Goal: Task Accomplishment & Management: Use online tool/utility

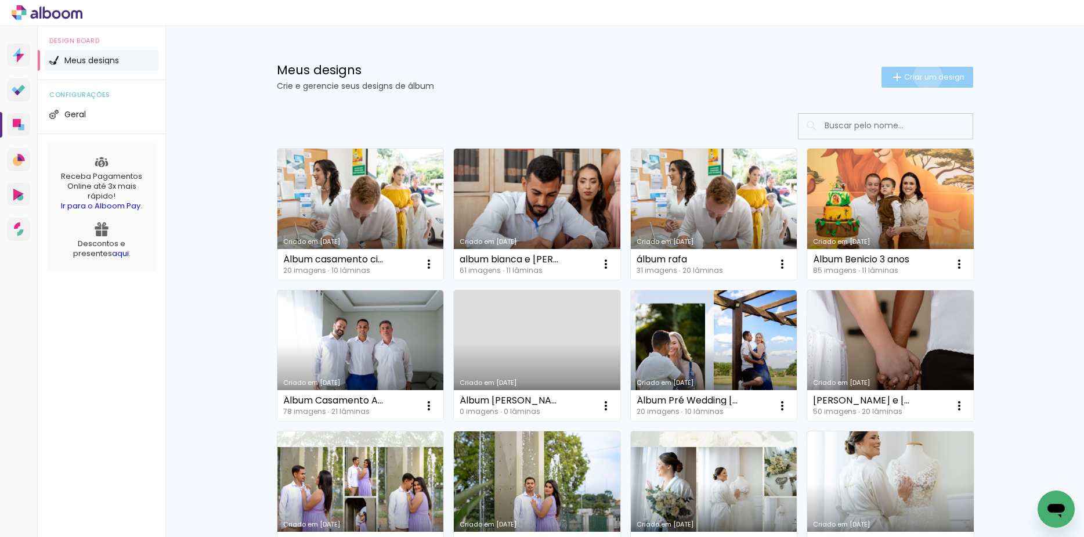
click at [920, 76] on span "Criar um design" at bounding box center [934, 77] width 60 height 8
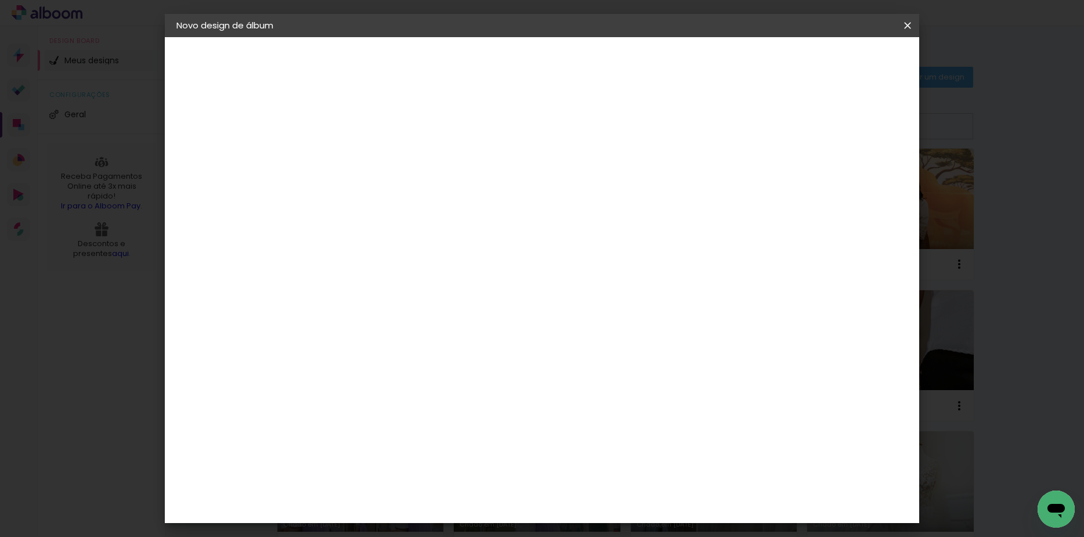
click at [366, 148] on input at bounding box center [366, 156] width 0 height 18
type input "à"
type input "á"
type input "À"
type input "á"
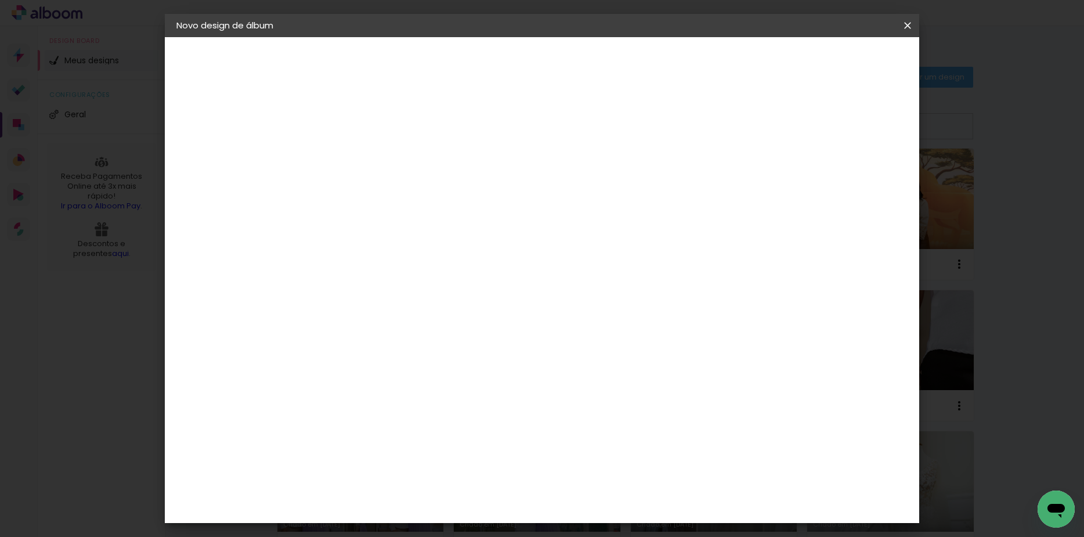
type input "á"
type input "Álbum Clara e Weslei"
type paper-input "Álbum Clara e Weslei"
click at [485, 58] on paper-button "Avançar" at bounding box center [456, 62] width 57 height 20
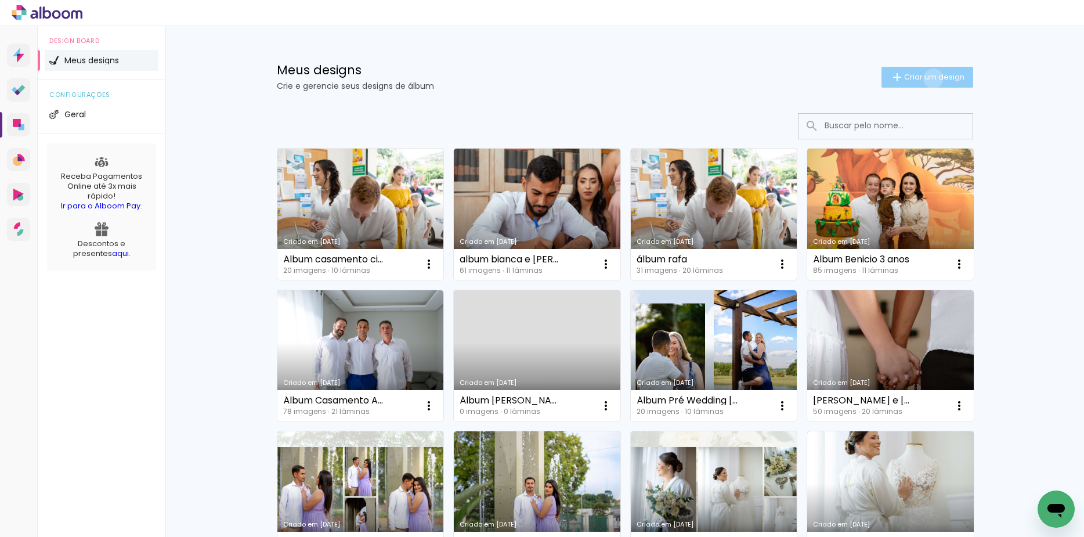
click at [926, 78] on span "Criar um design" at bounding box center [934, 77] width 60 height 8
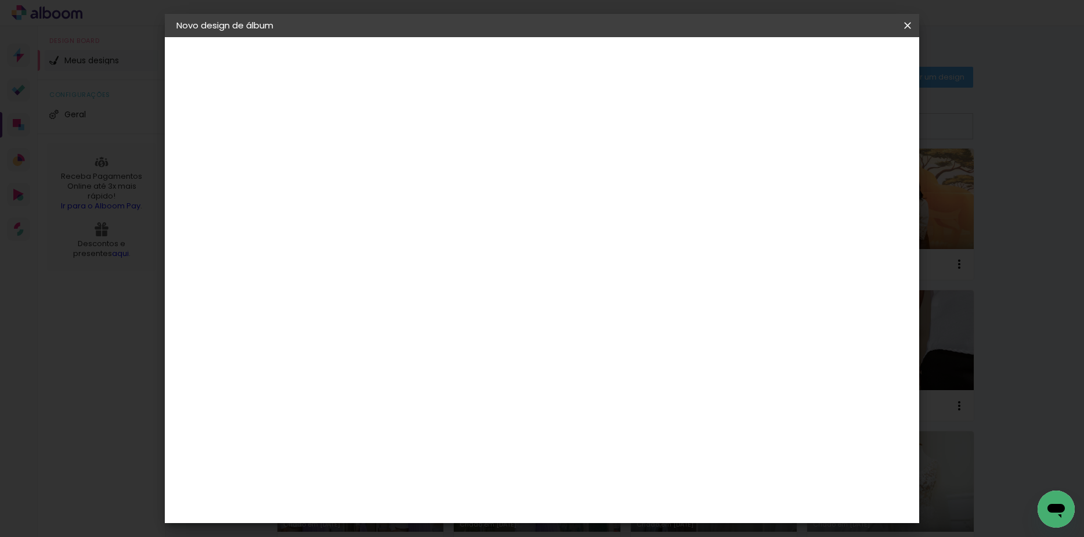
click at [370, 144] on paper-input-container "Título do álbum" at bounding box center [366, 157] width 8 height 30
type input "Álbum Clara e Weslei"
type paper-input "Álbum Clara e Weslei"
click at [485, 55] on paper-button "Avançar" at bounding box center [456, 62] width 57 height 20
click at [584, 193] on div at bounding box center [527, 198] width 111 height 15
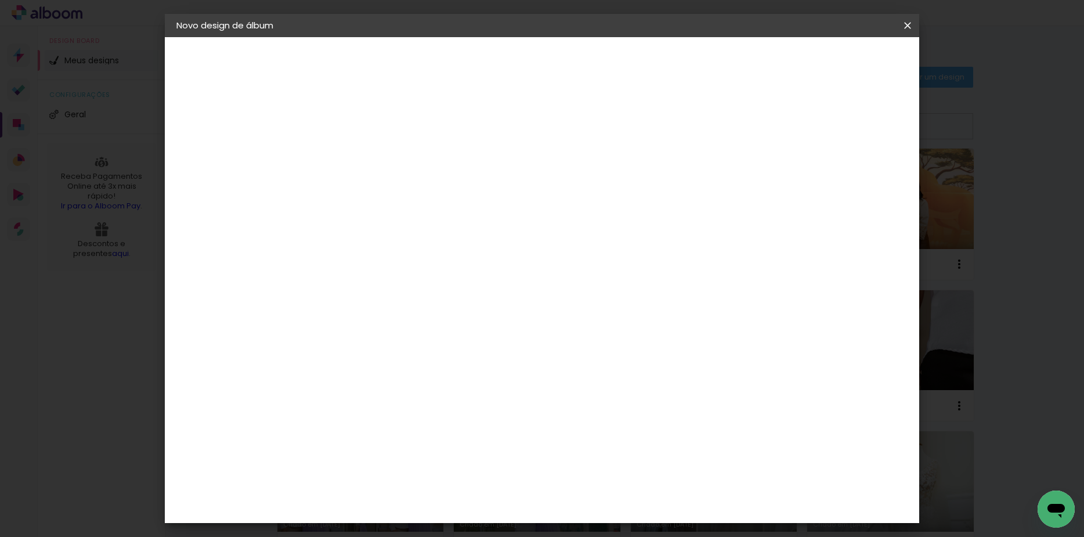
click at [584, 183] on paper-item "Tamanho Livre" at bounding box center [527, 177] width 111 height 26
click at [0, 0] on slot "Avançar" at bounding box center [0, 0] width 0 height 0
click at [618, 485] on input "60" at bounding box center [605, 483] width 30 height 17
click at [614, 484] on input "60" at bounding box center [605, 483] width 30 height 17
type input "50"
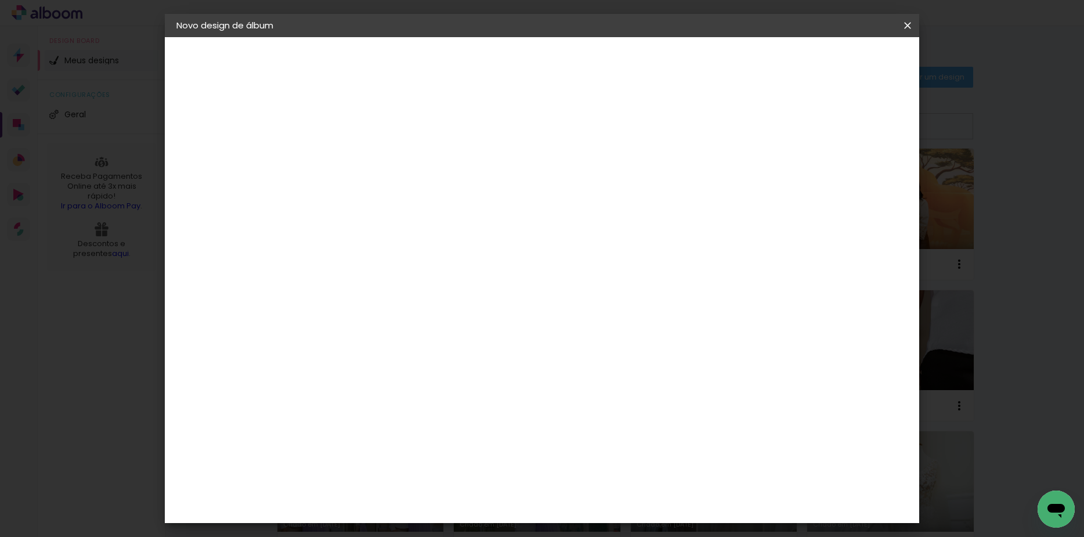
type paper-input "50"
click at [337, 355] on input "30" at bounding box center [330, 352] width 30 height 17
type input "20"
type paper-input "20"
click at [833, 62] on span "Iniciar design" at bounding box center [806, 61] width 53 height 8
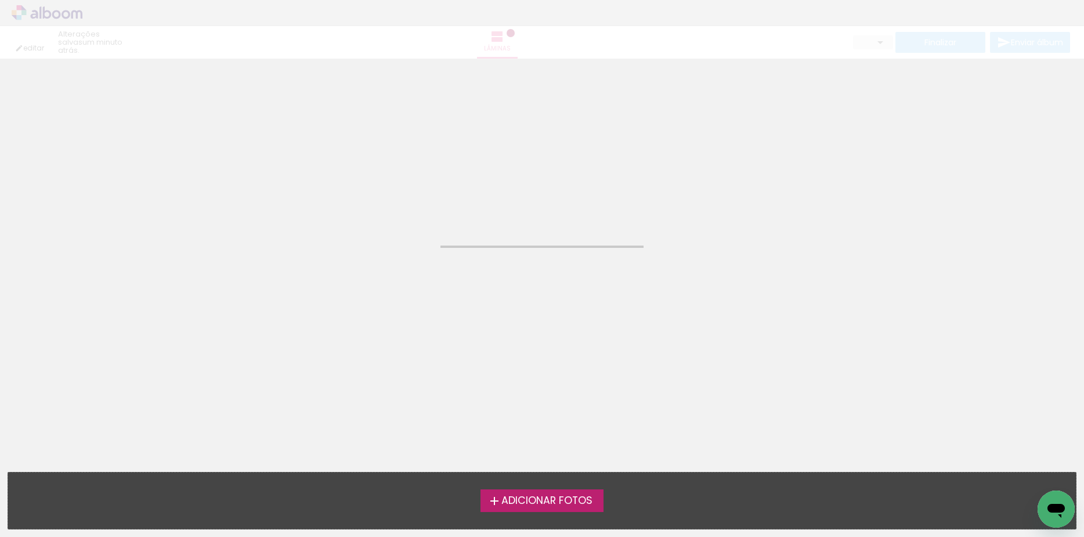
click at [542, 508] on label "Adicionar Fotos" at bounding box center [542, 500] width 124 height 22
click at [0, 0] on input "file" at bounding box center [0, 0] width 0 height 0
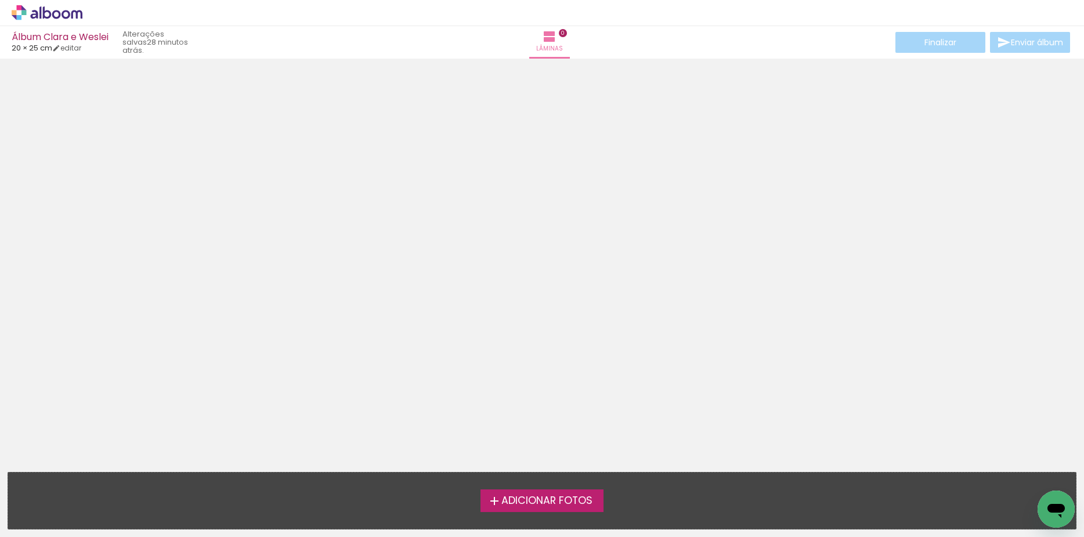
click at [248, 285] on div at bounding box center [542, 233] width 1084 height 341
click at [570, 501] on span "Adicionar Fotos" at bounding box center [546, 501] width 91 height 10
click at [0, 0] on input "file" at bounding box center [0, 0] width 0 height 0
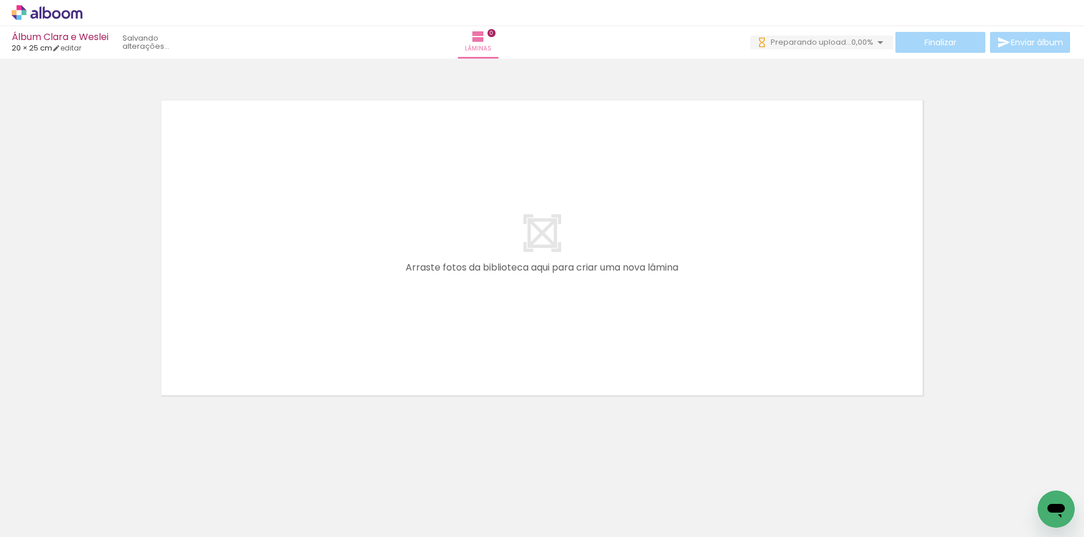
click at [46, 525] on span "Adicionar Fotos" at bounding box center [41, 521] width 35 height 13
click at [0, 0] on input "file" at bounding box center [0, 0] width 0 height 0
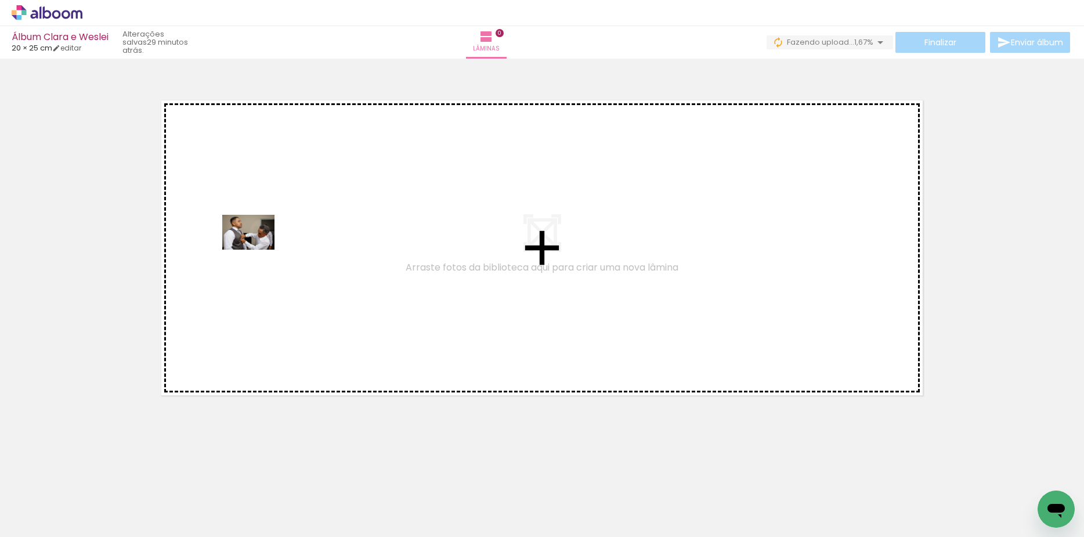
drag, startPoint x: 118, startPoint y: 506, endPoint x: 261, endPoint y: 269, distance: 277.0
click at [258, 250] on quentale-workspace at bounding box center [542, 268] width 1084 height 537
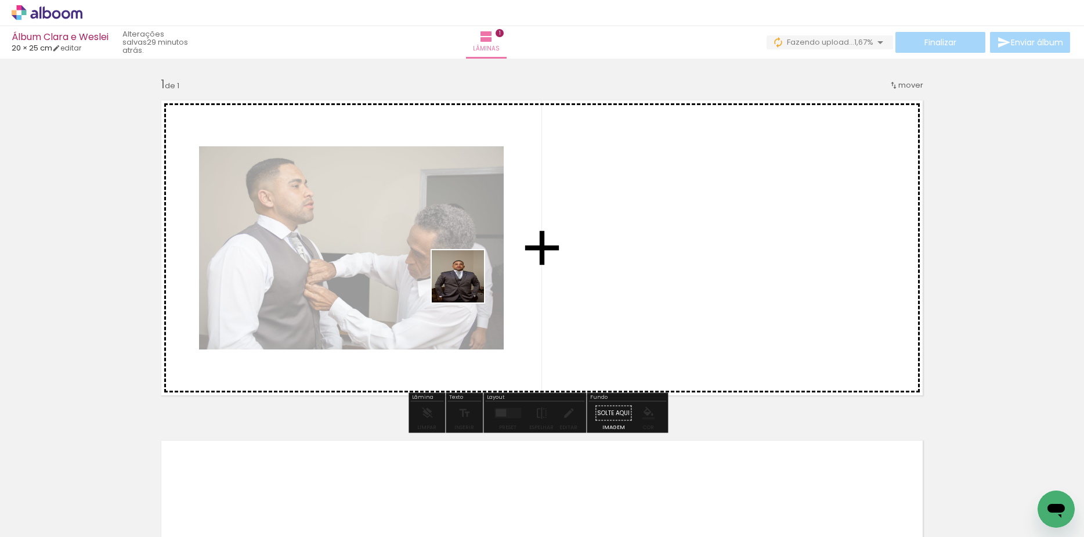
drag, startPoint x: 193, startPoint y: 486, endPoint x: 294, endPoint y: 440, distance: 111.2
click at [469, 283] on quentale-workspace at bounding box center [542, 268] width 1084 height 537
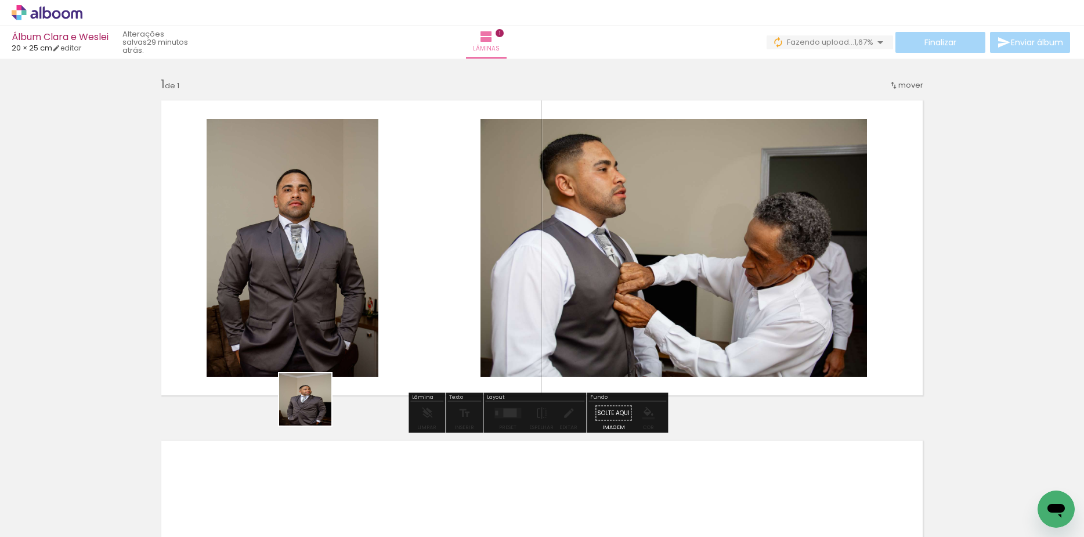
drag, startPoint x: 237, startPoint y: 510, endPoint x: 400, endPoint y: 293, distance: 271.1
click at [400, 293] on quentale-workspace at bounding box center [542, 268] width 1084 height 537
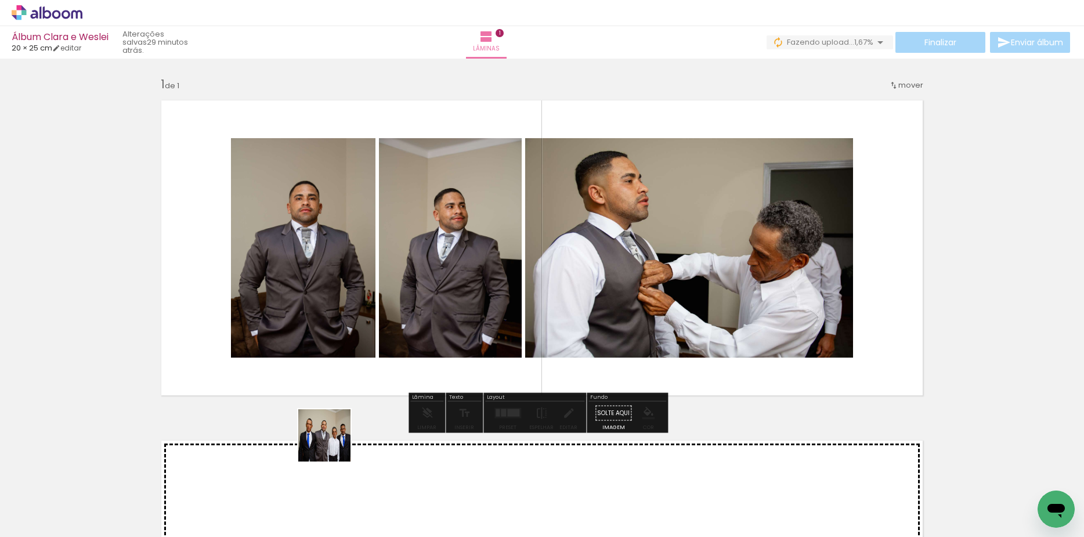
drag, startPoint x: 333, startPoint y: 444, endPoint x: 412, endPoint y: 251, distance: 208.2
click at [401, 229] on quentale-workspace at bounding box center [542, 268] width 1084 height 537
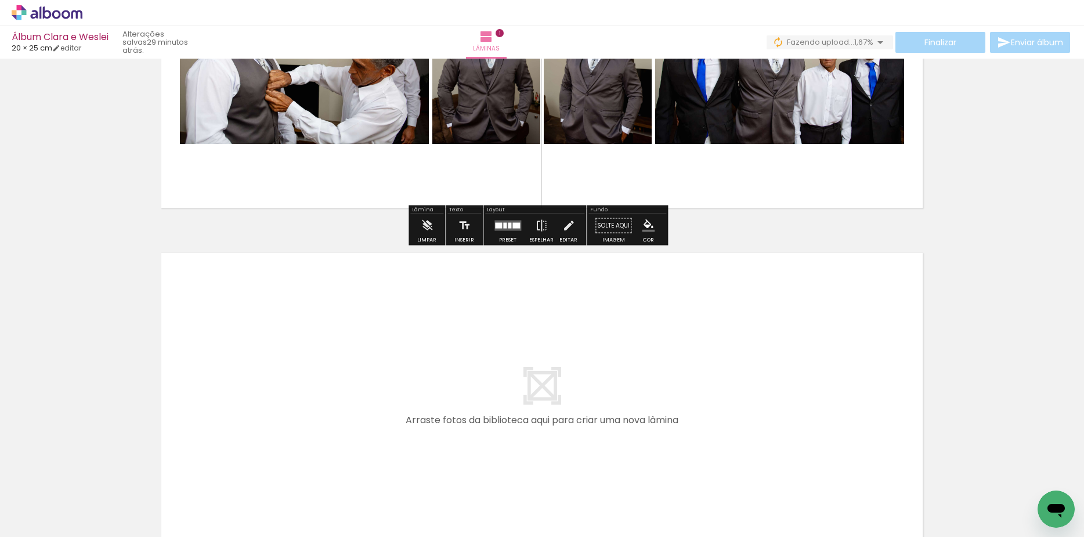
scroll to position [218, 0]
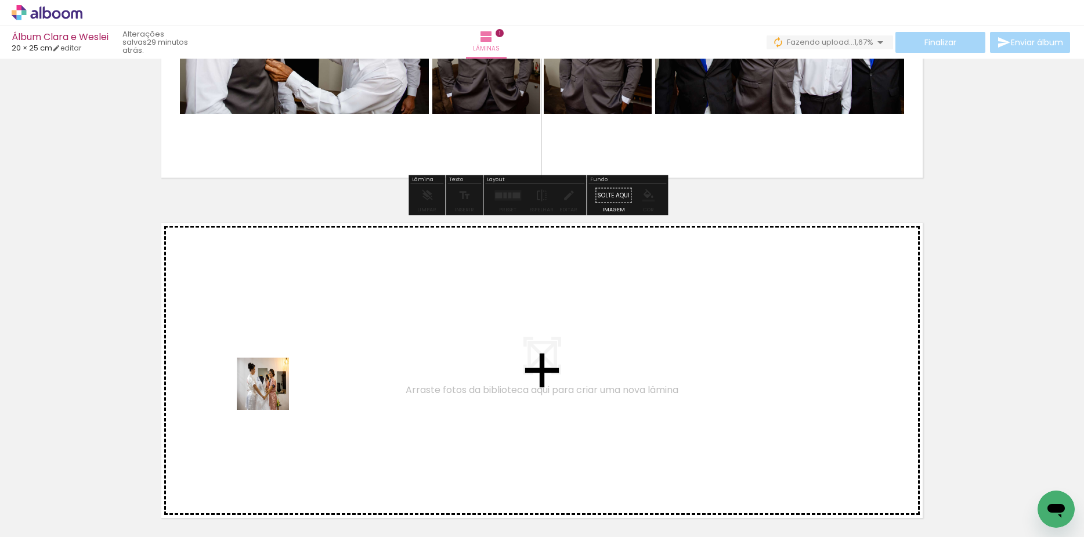
drag, startPoint x: 218, startPoint y: 497, endPoint x: 286, endPoint y: 375, distance: 139.8
click at [286, 375] on quentale-workspace at bounding box center [542, 268] width 1084 height 537
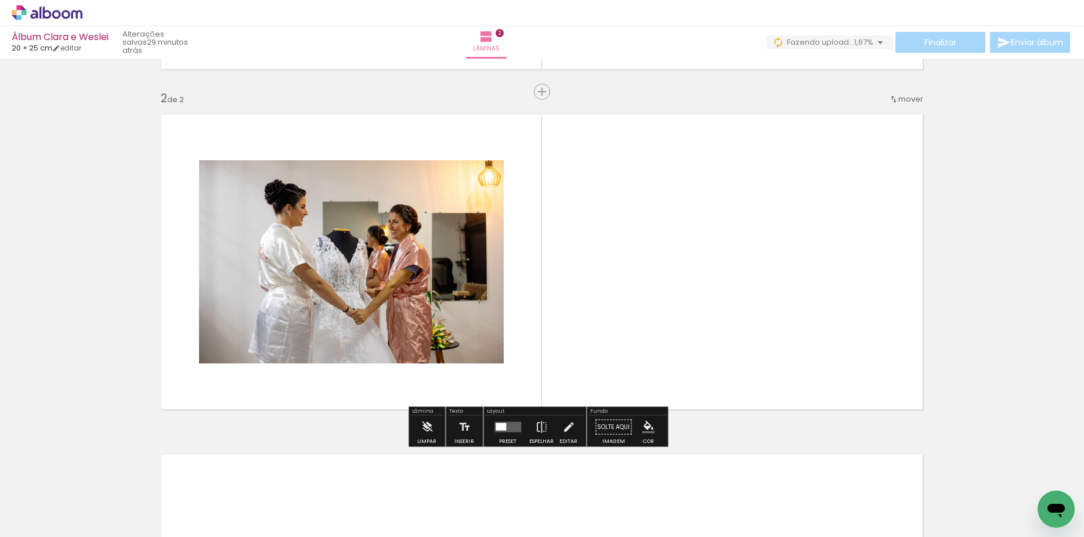
scroll to position [327, 0]
drag, startPoint x: 275, startPoint y: 505, endPoint x: 413, endPoint y: 400, distance: 172.7
click at [418, 326] on quentale-workspace at bounding box center [542, 268] width 1084 height 537
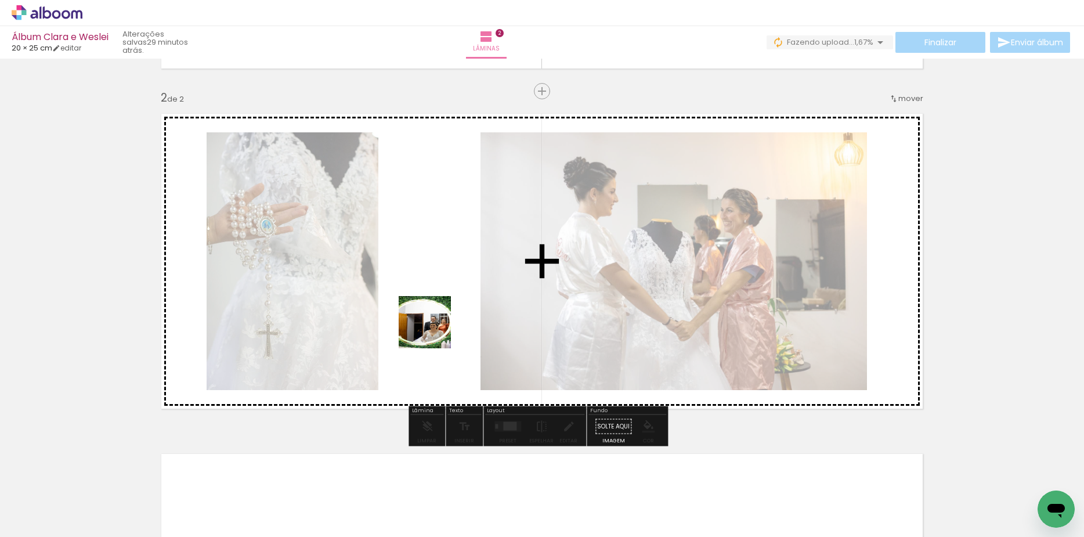
drag, startPoint x: 416, startPoint y: 367, endPoint x: 435, endPoint y: 328, distance: 43.6
click at [435, 328] on quentale-workspace at bounding box center [542, 268] width 1084 height 537
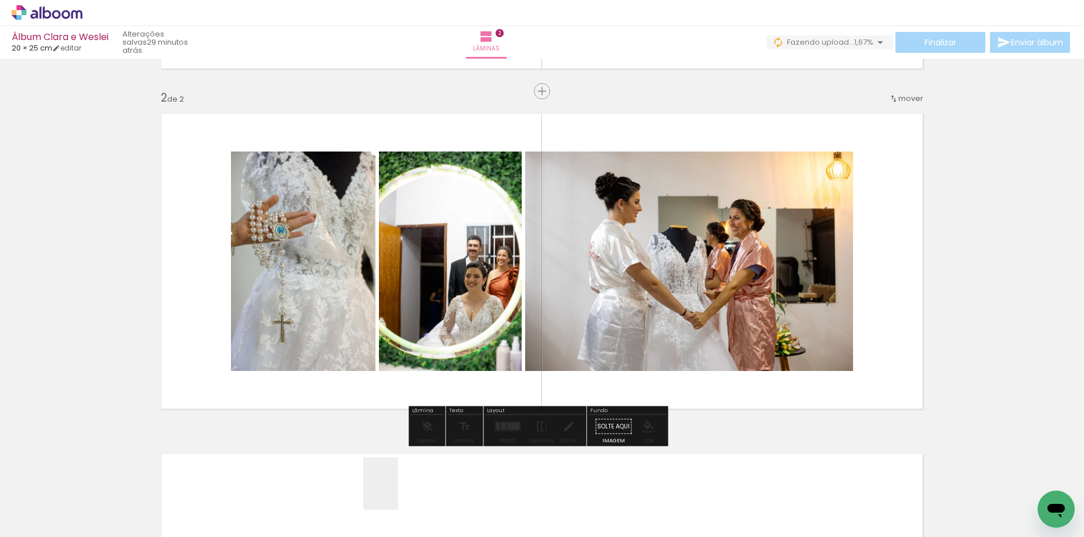
drag, startPoint x: 398, startPoint y: 492, endPoint x: 422, endPoint y: 363, distance: 131.7
click at [422, 363] on quentale-workspace at bounding box center [542, 268] width 1084 height 537
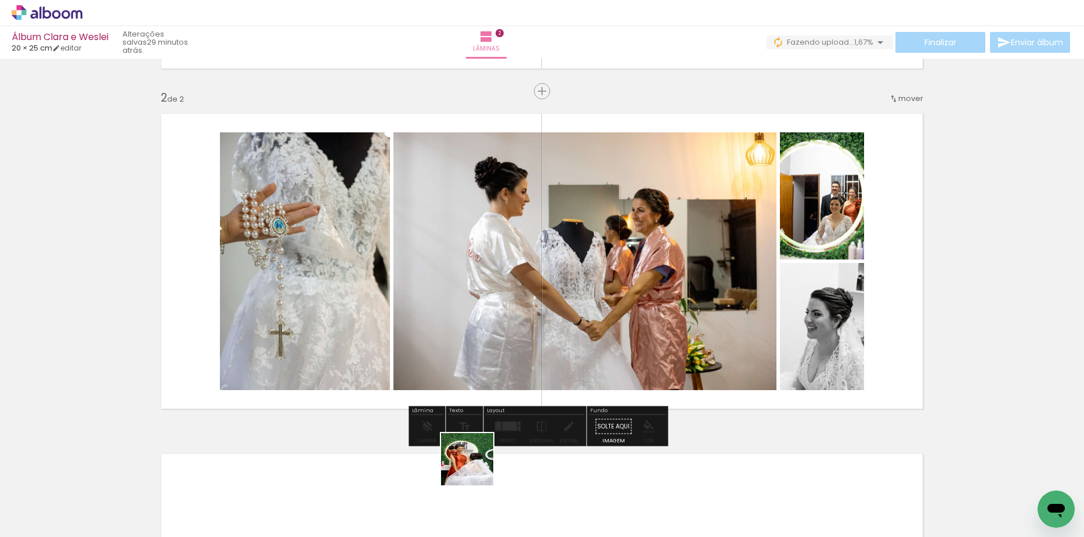
drag, startPoint x: 476, startPoint y: 468, endPoint x: 503, endPoint y: 441, distance: 37.8
click at [472, 381] on quentale-workspace at bounding box center [542, 268] width 1084 height 537
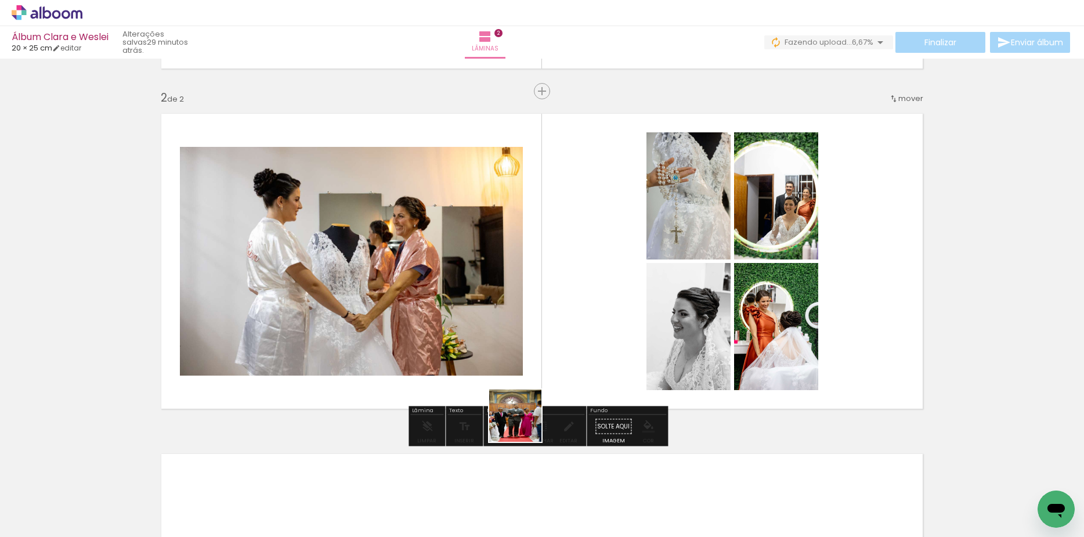
drag, startPoint x: 524, startPoint y: 424, endPoint x: 496, endPoint y: 276, distance: 151.3
click at [496, 272] on quentale-workspace at bounding box center [542, 268] width 1084 height 537
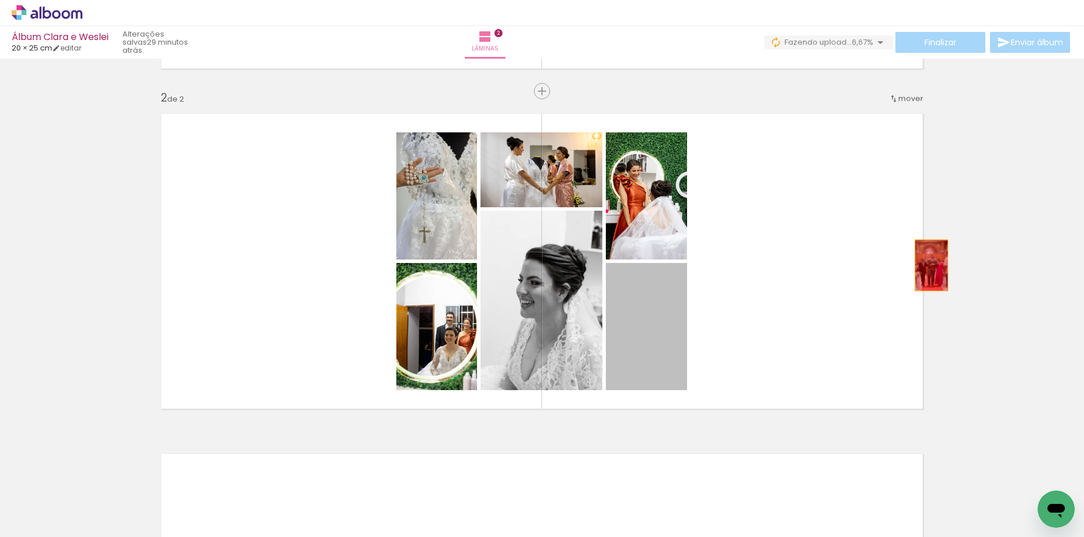
drag, startPoint x: 775, startPoint y: 299, endPoint x: 960, endPoint y: 253, distance: 190.8
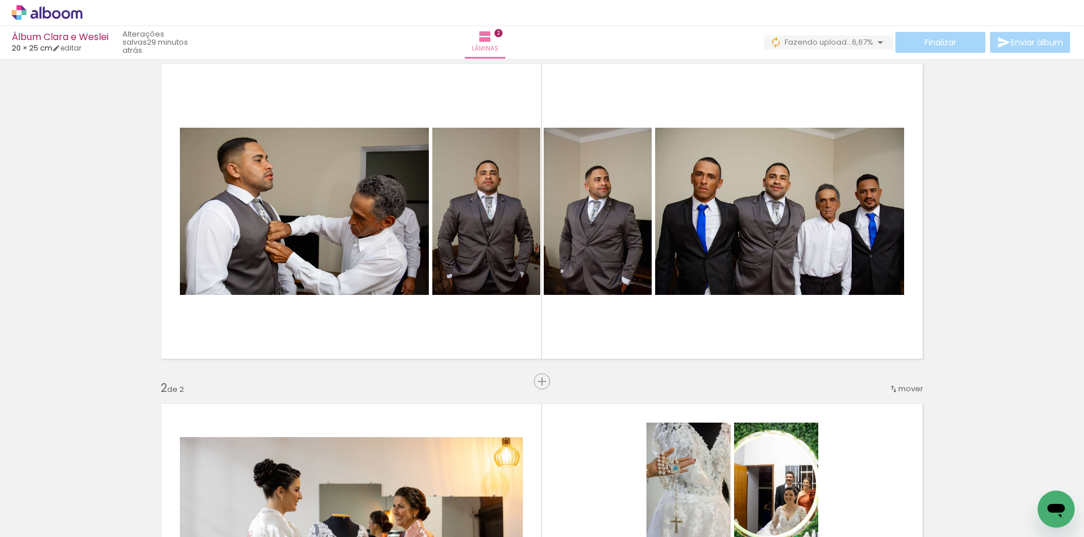
scroll to position [0, 0]
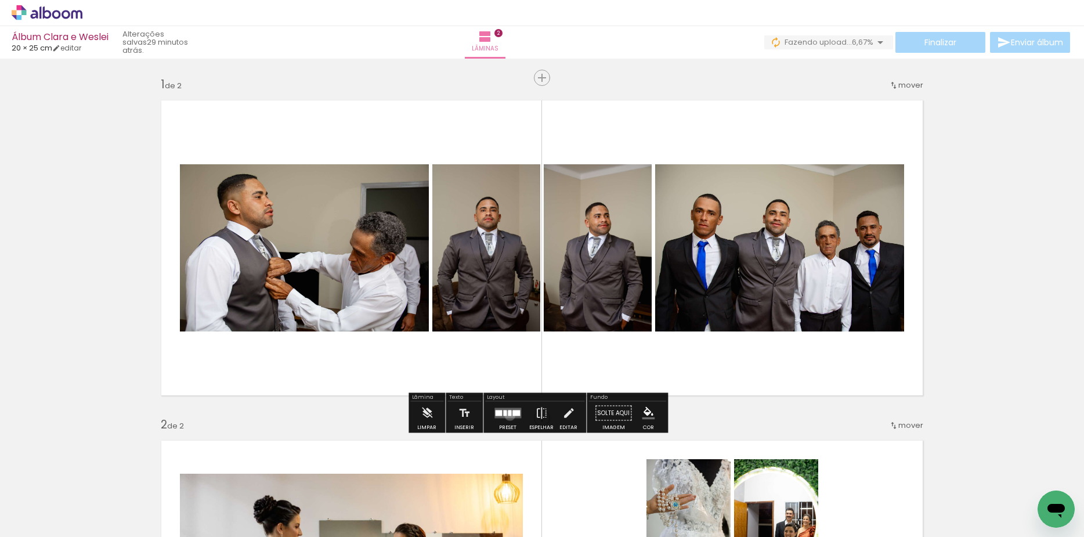
click at [508, 415] on div at bounding box center [509, 413] width 3 height 6
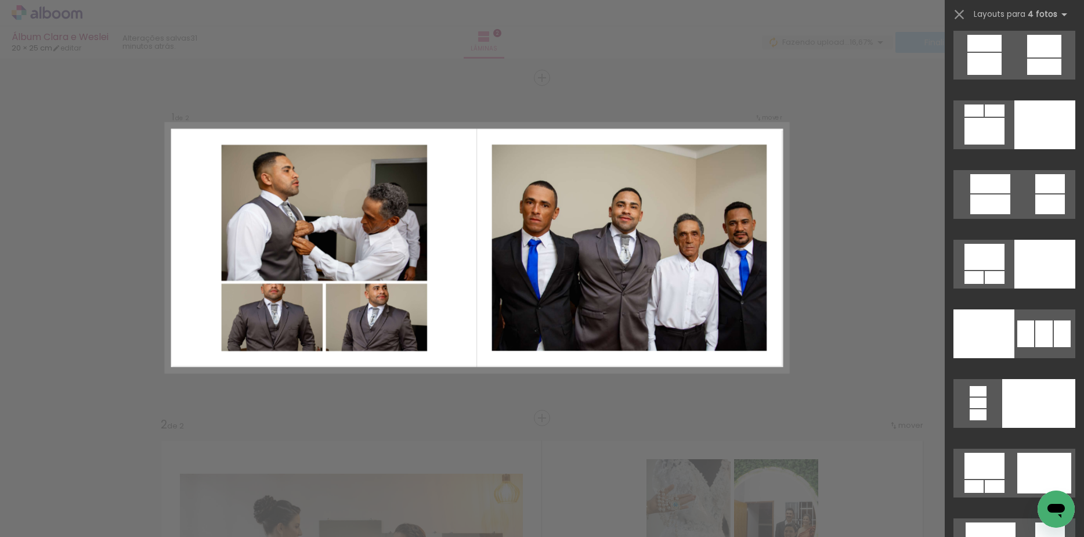
scroll to position [22704, 0]
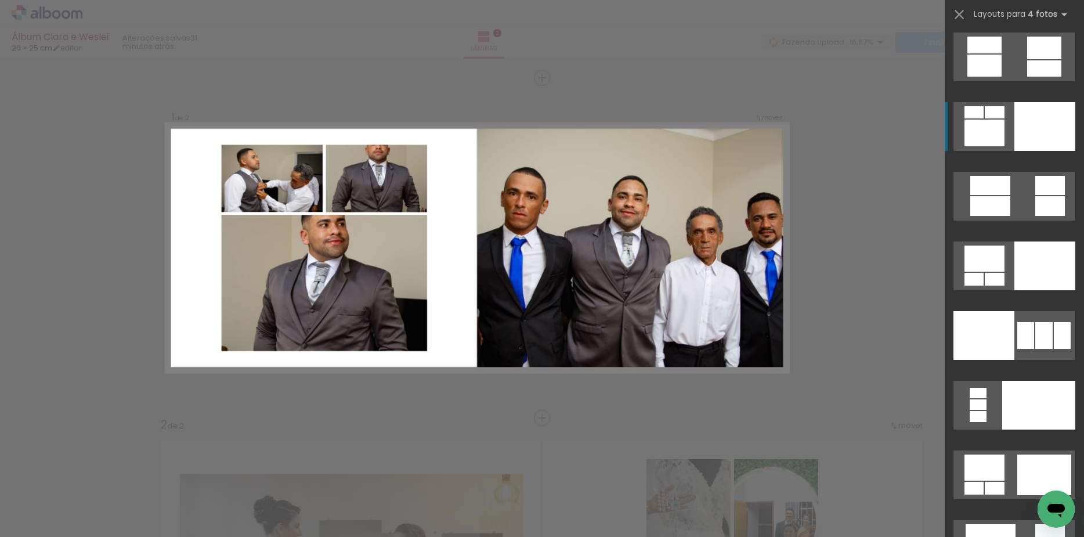
click at [1032, 127] on div at bounding box center [1044, 126] width 61 height 49
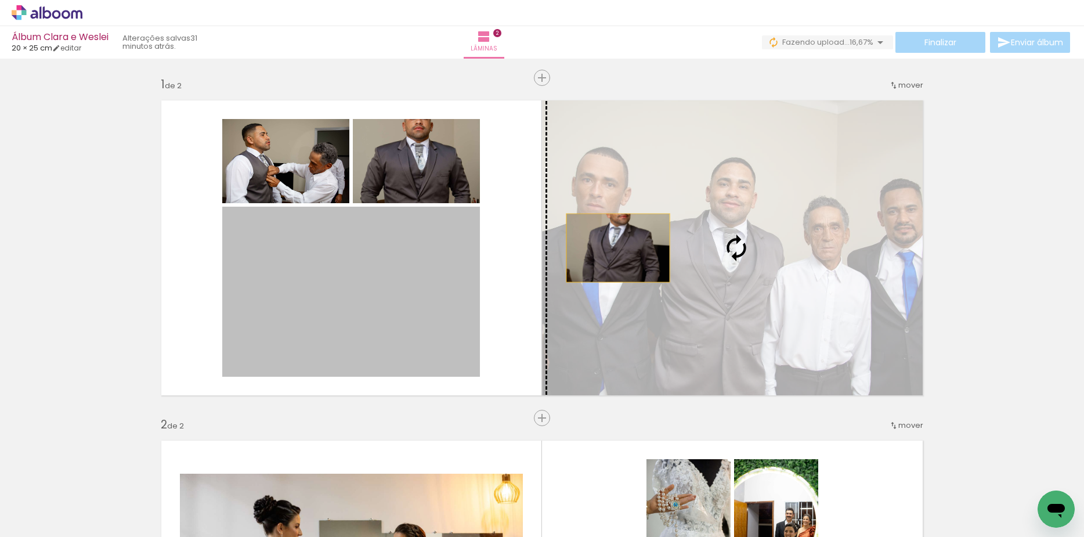
drag, startPoint x: 361, startPoint y: 281, endPoint x: 660, endPoint y: 252, distance: 300.9
click at [0, 0] on slot at bounding box center [0, 0] width 0 height 0
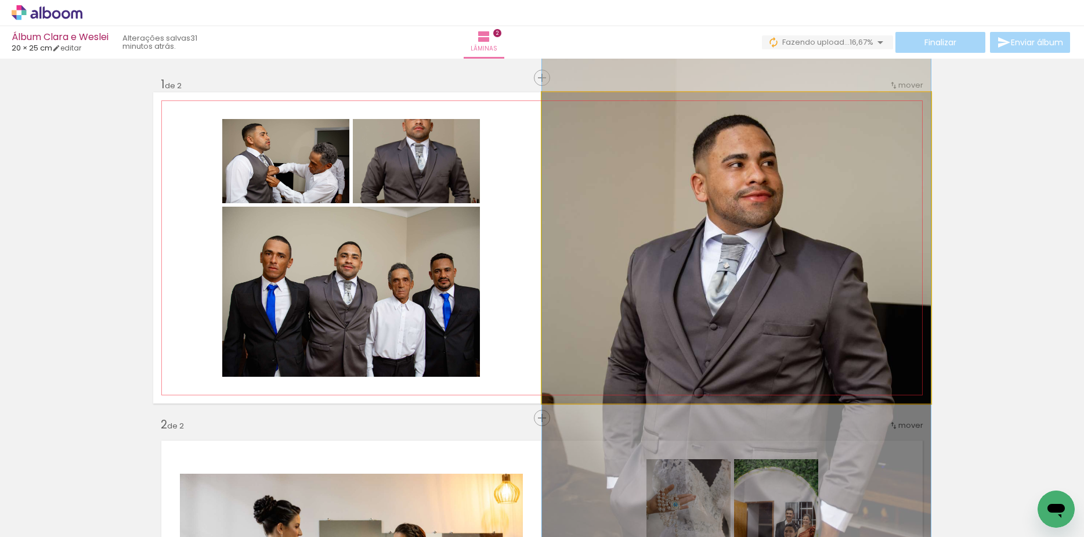
drag, startPoint x: 766, startPoint y: 200, endPoint x: 780, endPoint y: 226, distance: 29.9
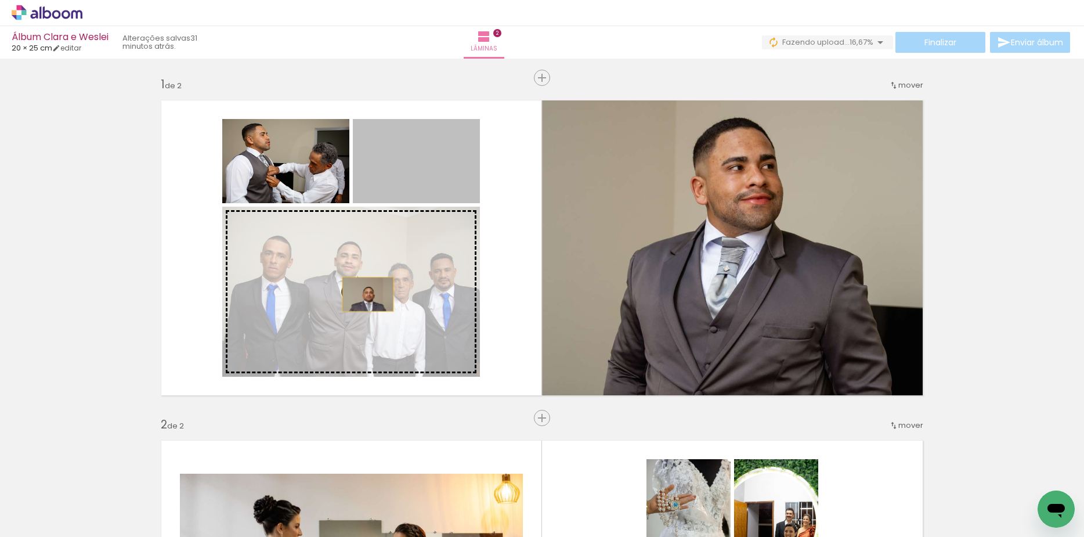
drag, startPoint x: 413, startPoint y: 163, endPoint x: 358, endPoint y: 303, distance: 150.1
click at [0, 0] on slot at bounding box center [0, 0] width 0 height 0
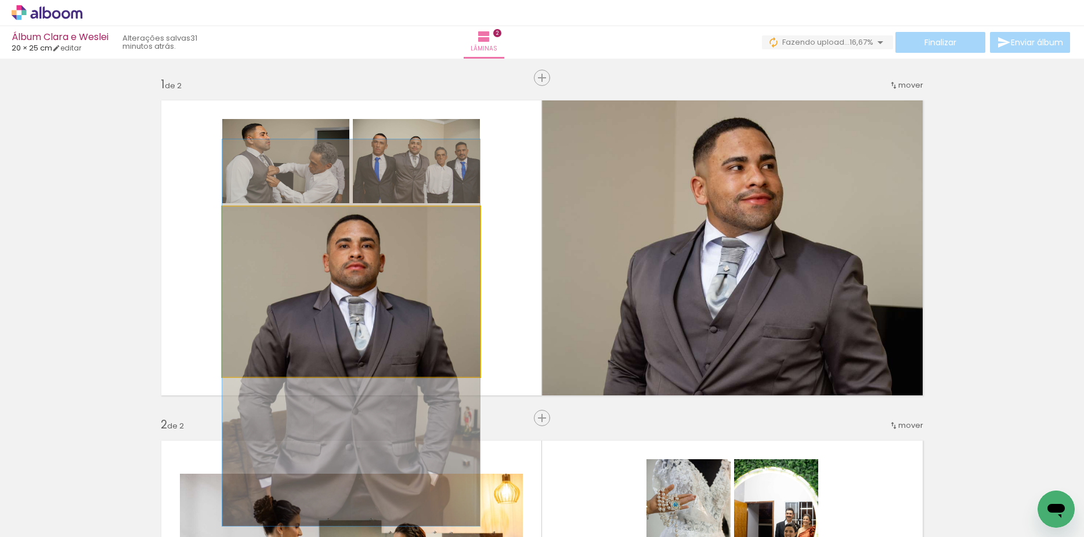
drag, startPoint x: 375, startPoint y: 272, endPoint x: 368, endPoint y: 294, distance: 23.3
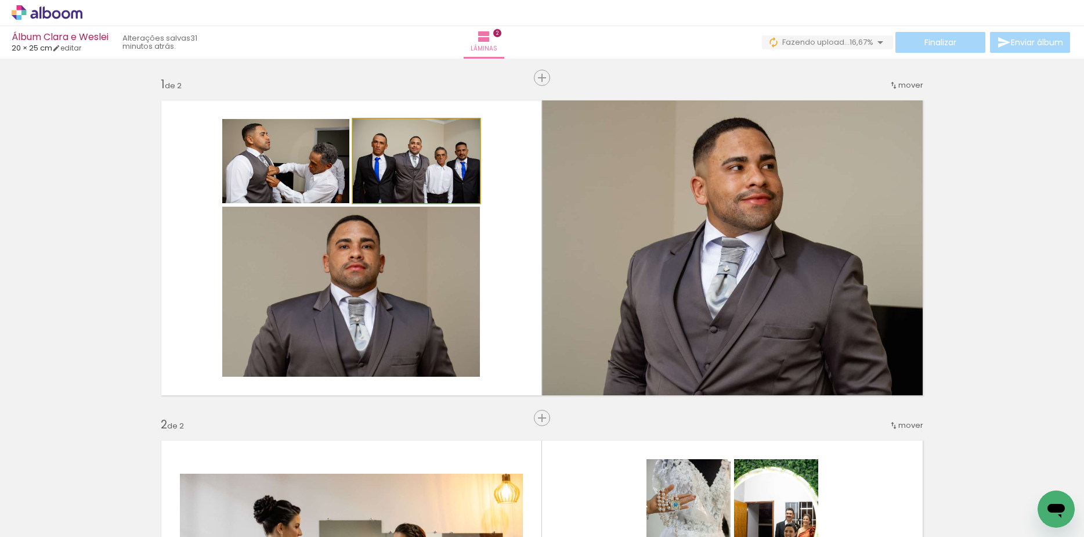
drag, startPoint x: 427, startPoint y: 167, endPoint x: 415, endPoint y: 166, distance: 11.0
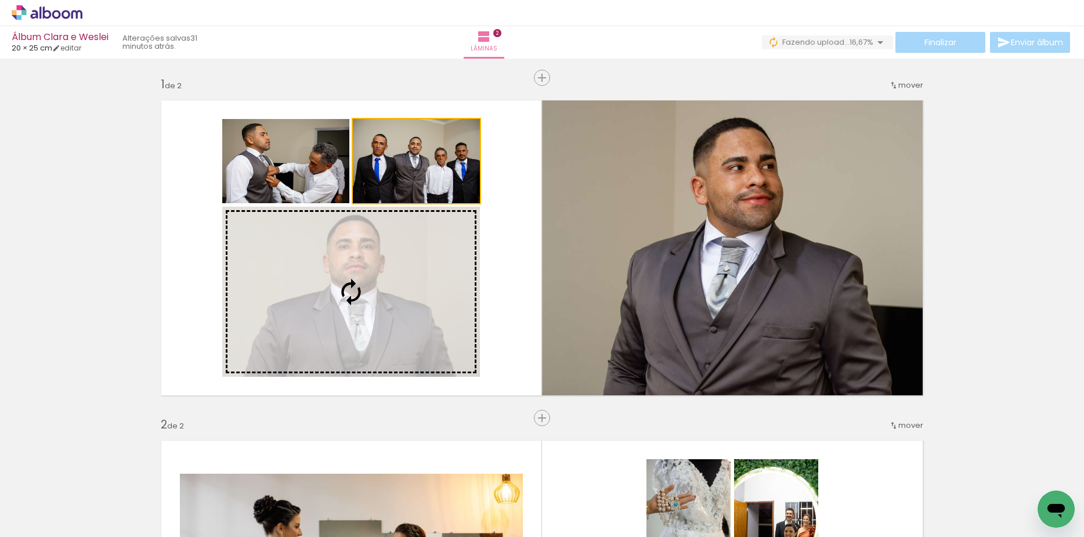
drag, startPoint x: 435, startPoint y: 196, endPoint x: 399, endPoint y: 295, distance: 105.2
click at [0, 0] on slot at bounding box center [0, 0] width 0 height 0
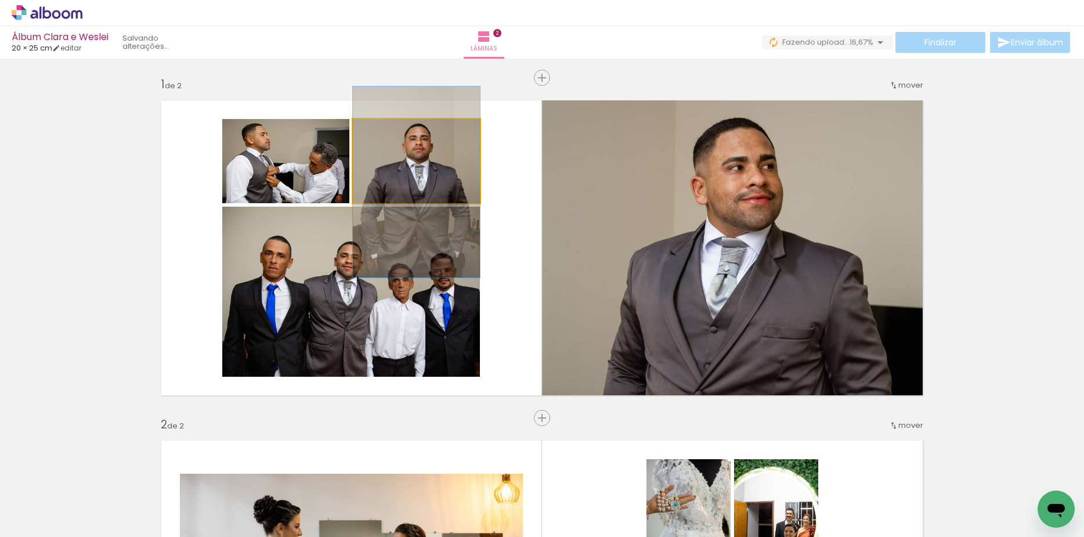
drag, startPoint x: 391, startPoint y: 158, endPoint x: 388, endPoint y: 178, distance: 19.9
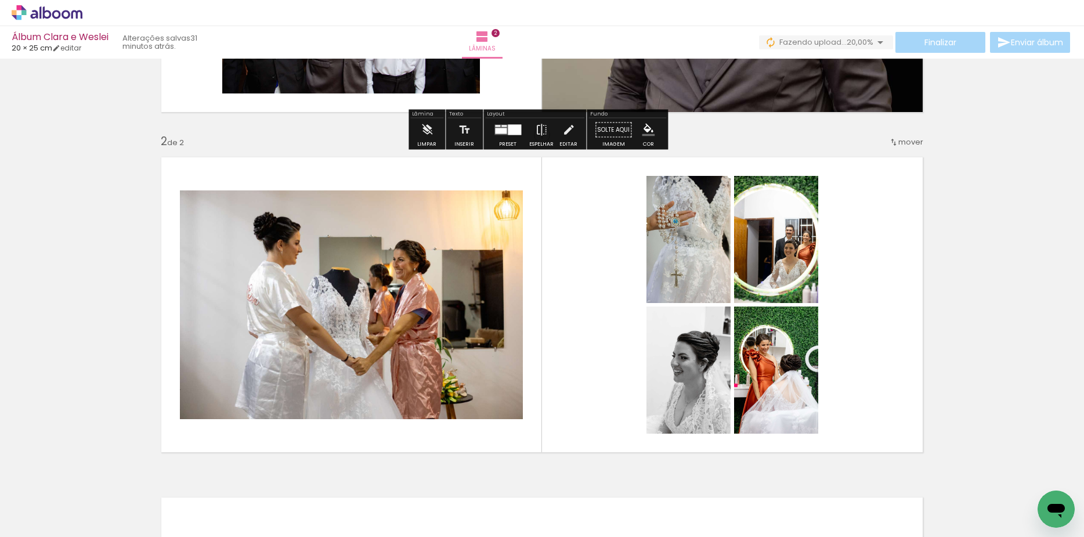
scroll to position [363, 0]
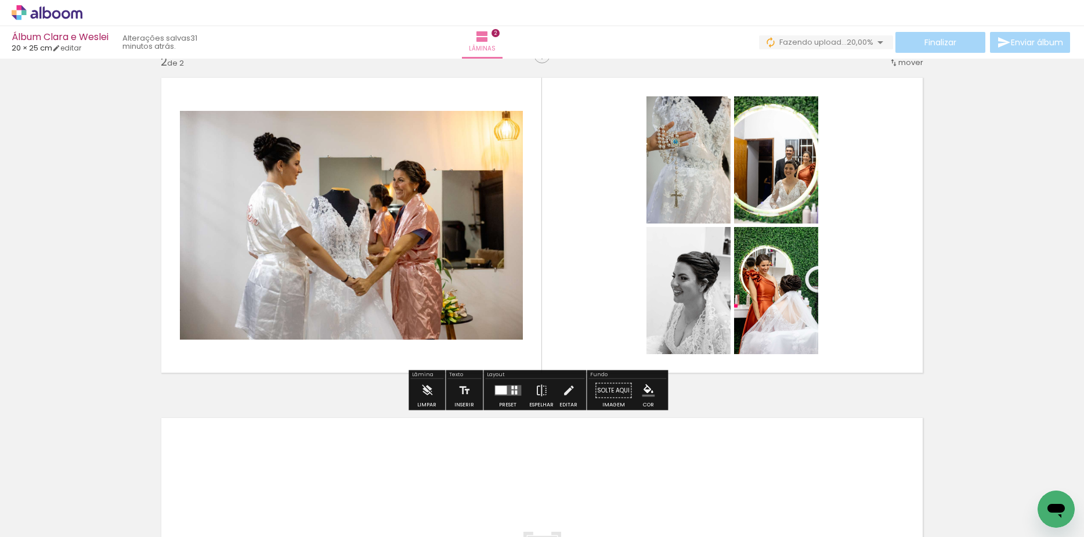
click at [508, 399] on div at bounding box center [507, 390] width 31 height 23
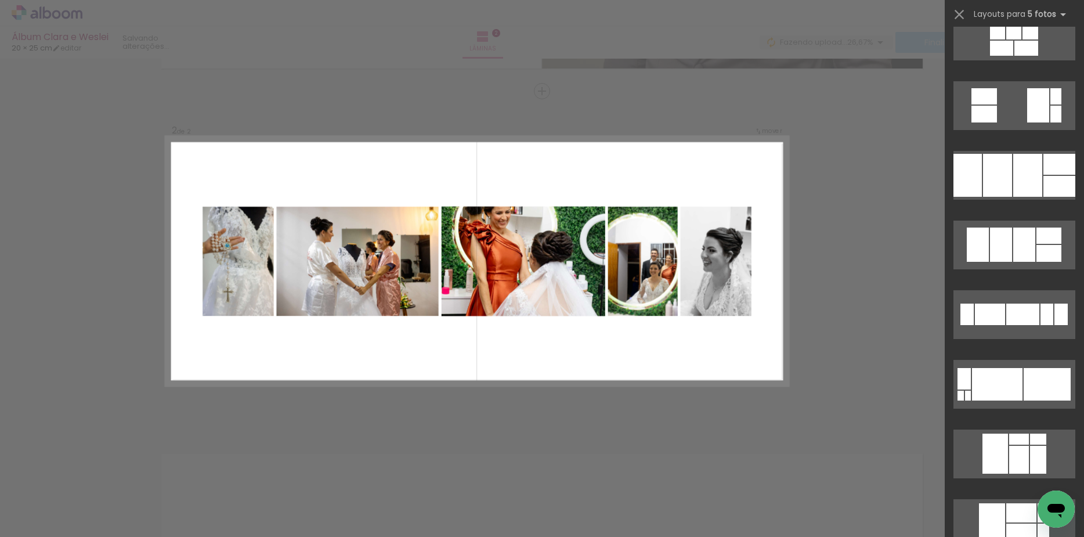
scroll to position [8777, 0]
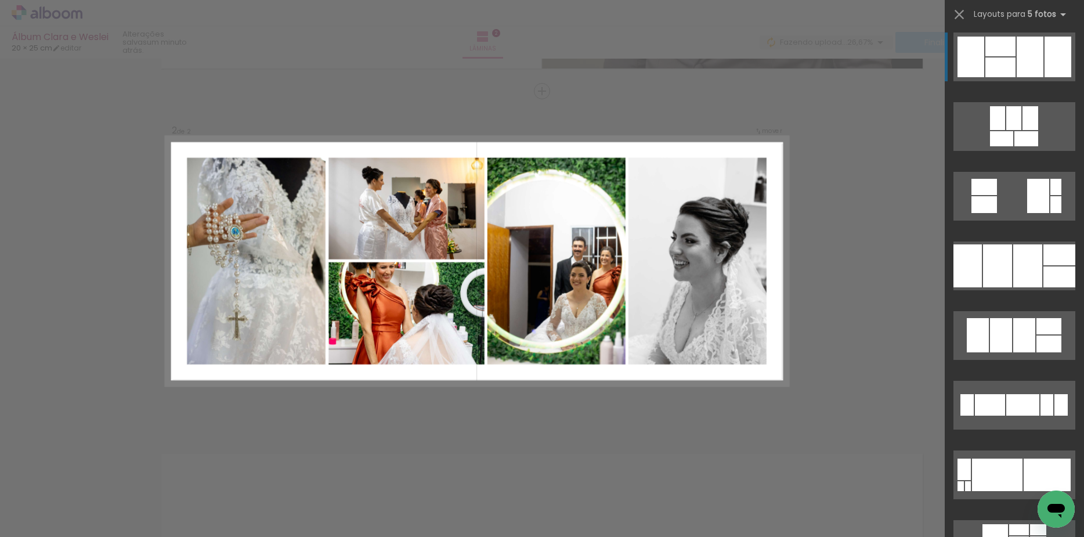
click at [1034, 61] on div at bounding box center [1030, 57] width 27 height 41
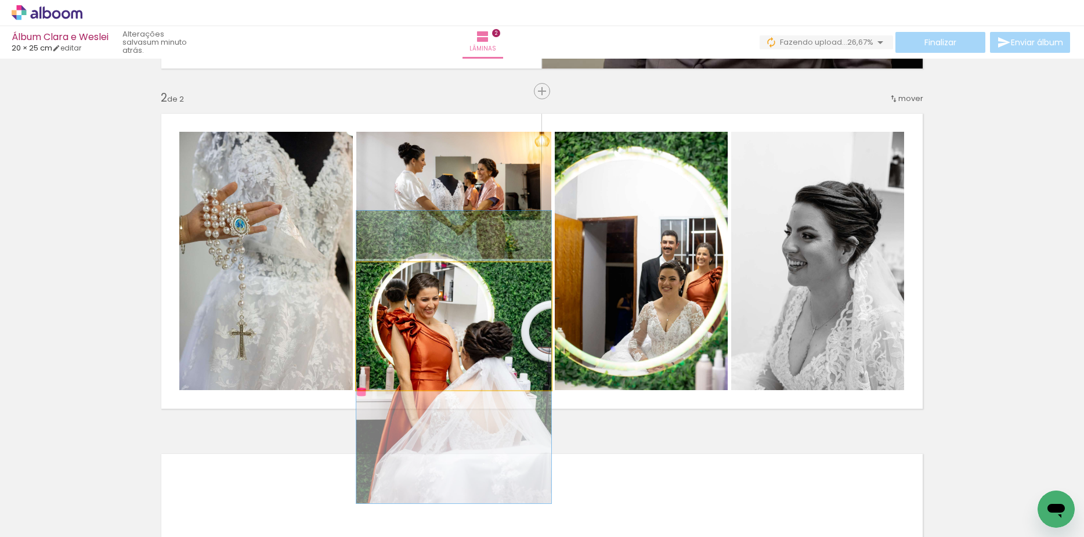
drag, startPoint x: 494, startPoint y: 333, endPoint x: 492, endPoint y: 364, distance: 30.8
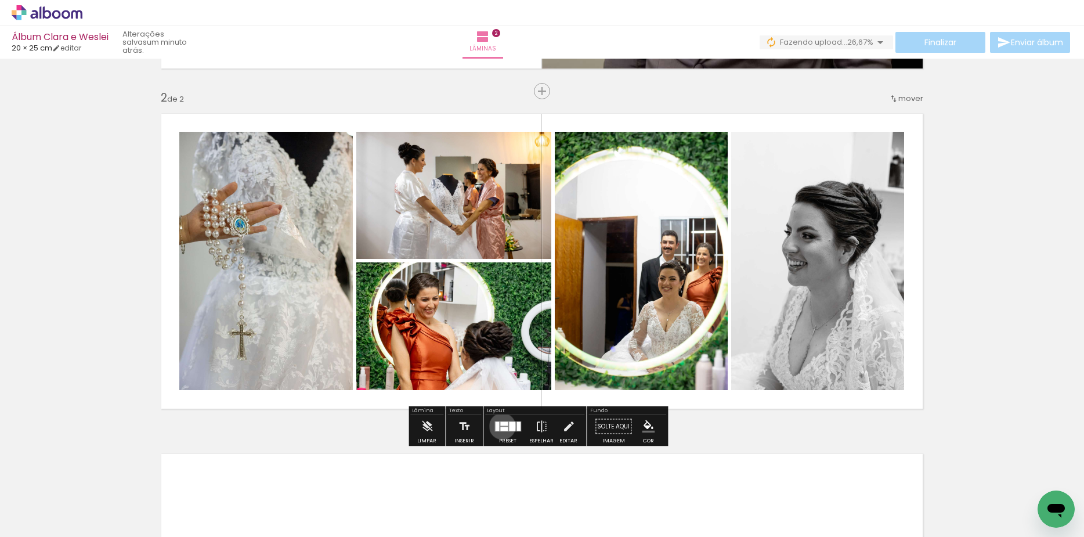
click at [500, 426] on quentale-layouter at bounding box center [507, 426] width 27 height 10
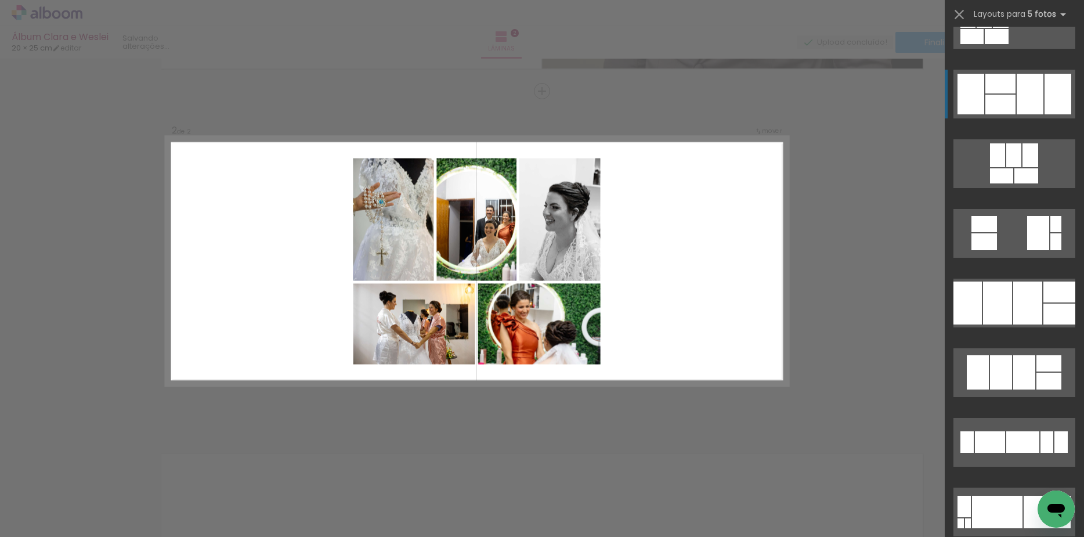
scroll to position [8702, 0]
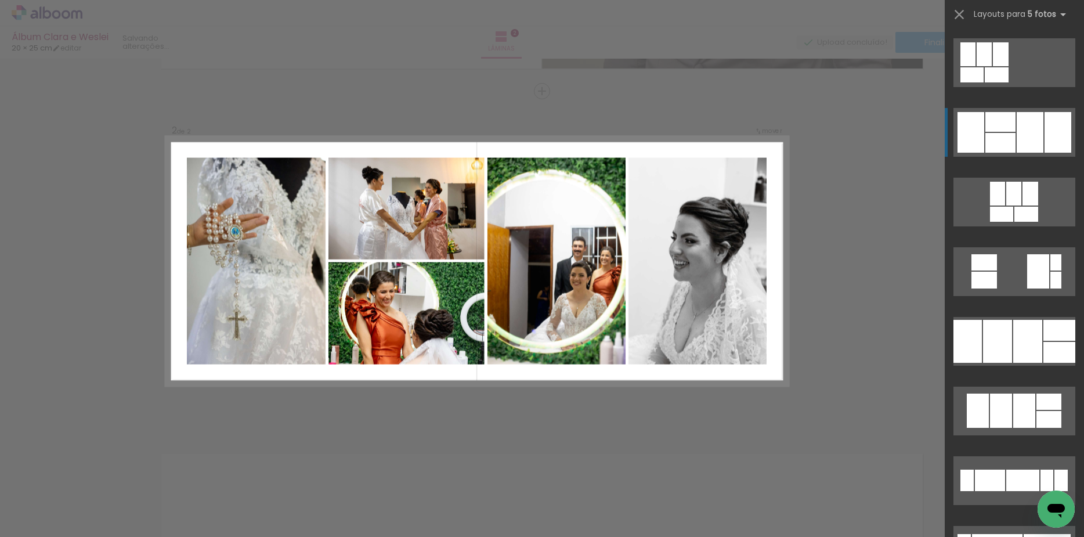
click at [1000, 125] on div at bounding box center [1000, 122] width 30 height 20
click at [995, 127] on div at bounding box center [1000, 122] width 30 height 20
